Goal: Find specific page/section: Find specific page/section

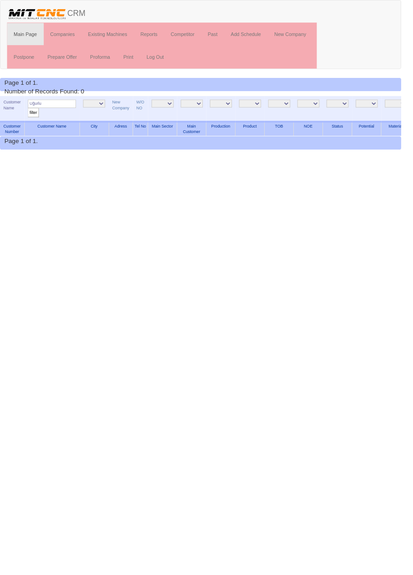
type input "Uğurlu"
click at [29, 111] on input "filter" at bounding box center [34, 116] width 11 height 10
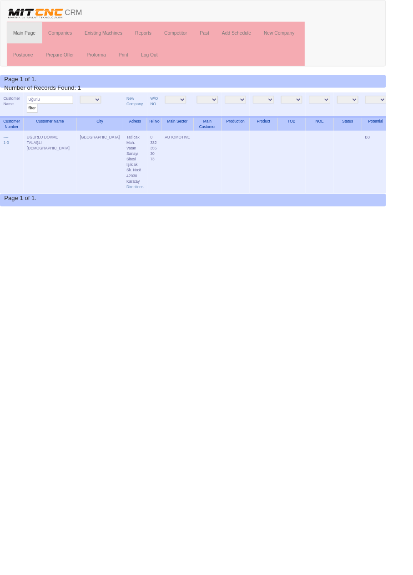
click at [62, 106] on input "Uğurlu" at bounding box center [54, 106] width 50 height 9
click at [52, 106] on input "text" at bounding box center [54, 106] width 50 height 9
type input "Fera"
click at [29, 111] on input "filter" at bounding box center [34, 116] width 11 height 10
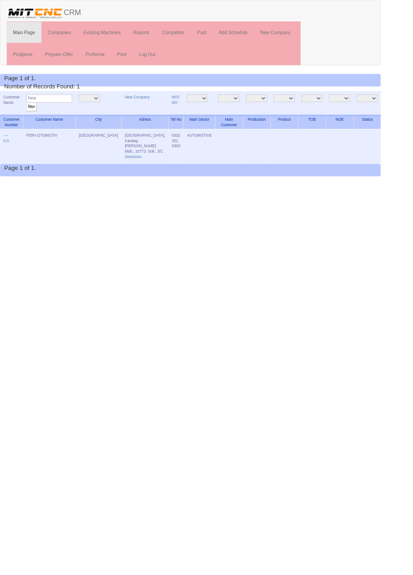
click at [62, 106] on input "Fera" at bounding box center [54, 106] width 50 height 9
type input "Eramold"
click at [29, 111] on input "filter" at bounding box center [34, 116] width 11 height 10
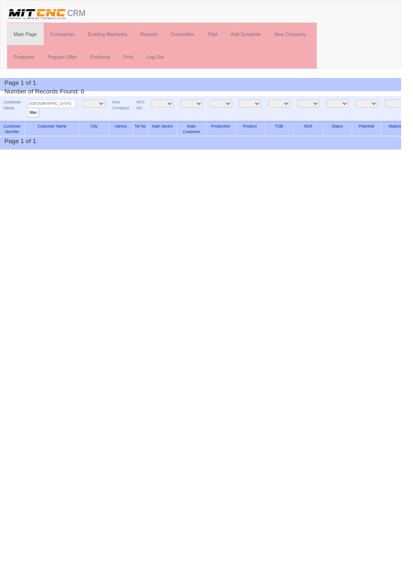
click at [62, 106] on input "Eramold" at bounding box center [54, 106] width 50 height 9
type input "Aslantaş"
click at [29, 111] on input "filter" at bounding box center [34, 116] width 11 height 10
click at [75, 108] on input "Aslantaş" at bounding box center [54, 106] width 50 height 9
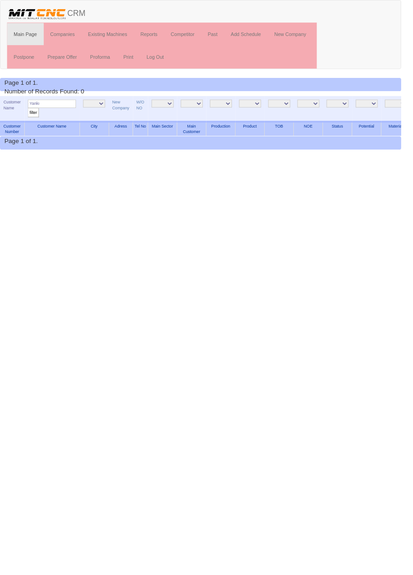
type input "Yankı"
click at [29, 111] on input "filter" at bounding box center [34, 116] width 11 height 10
click at [66, 107] on input "Yankı" at bounding box center [54, 106] width 50 height 9
type input "Dese"
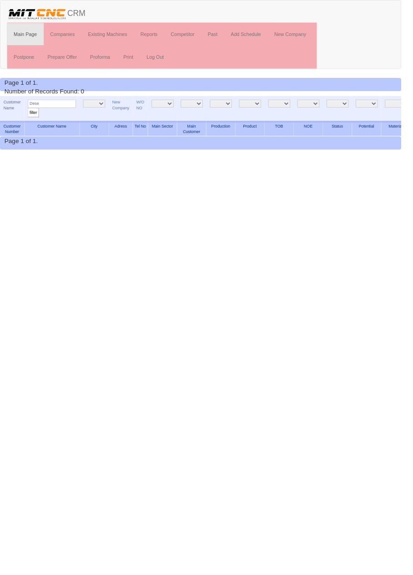
click at [29, 111] on input "filter" at bounding box center [34, 116] width 11 height 10
click at [66, 105] on input "Dese" at bounding box center [54, 106] width 50 height 9
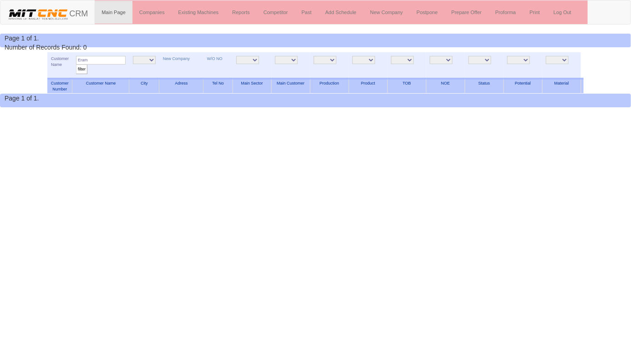
type input "Eram"
